Goal: Find specific page/section: Find specific page/section

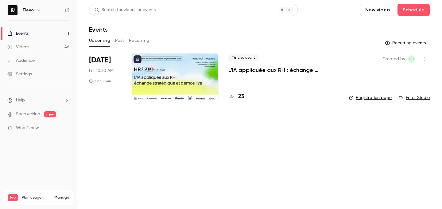
click at [241, 98] on h4 "23" at bounding box center [241, 96] width 6 height 8
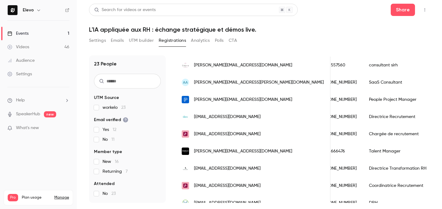
scroll to position [188, 0]
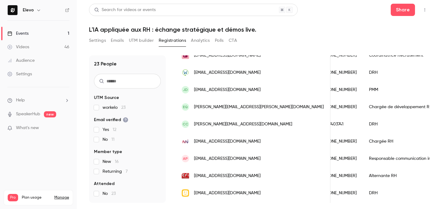
click at [140, 79] on input "text" at bounding box center [127, 81] width 67 height 15
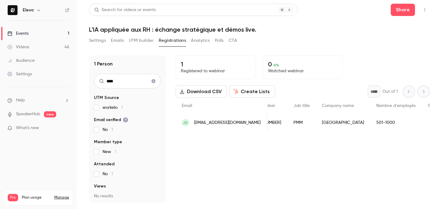
type input "****"
click at [236, 124] on span "[EMAIL_ADDRESS][DOMAIN_NAME]" at bounding box center [227, 122] width 67 height 6
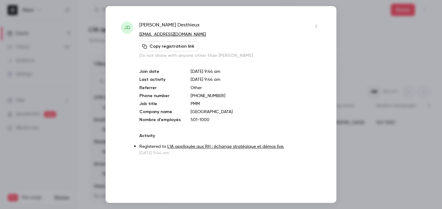
click at [365, 39] on div at bounding box center [221, 104] width 442 height 209
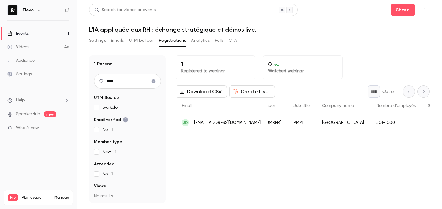
click at [63, 37] on link "Events 1" at bounding box center [38, 34] width 77 height 14
